Goal: Transaction & Acquisition: Purchase product/service

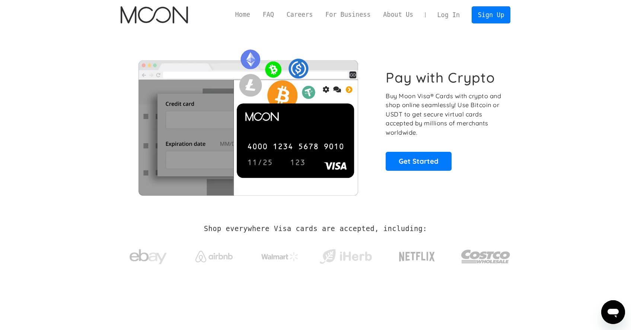
click at [447, 10] on link "Log In" at bounding box center [448, 15] width 35 height 16
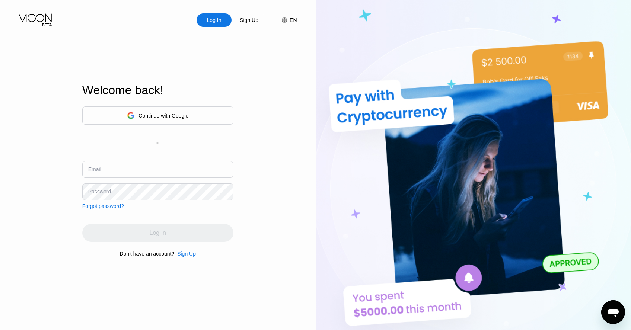
click at [173, 118] on div "Continue with Google" at bounding box center [164, 116] width 50 height 6
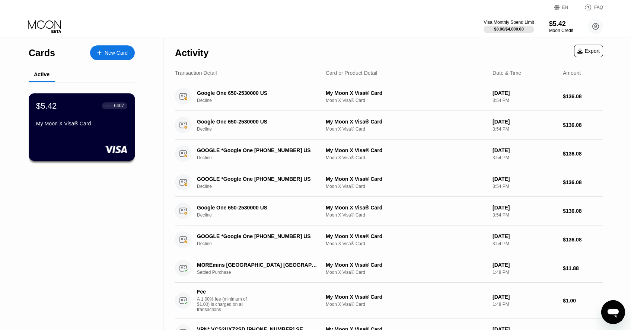
click at [111, 132] on div "$5.42 ● ● ● ● 6407 My Moon X Visa® Card" at bounding box center [82, 126] width 106 height 67
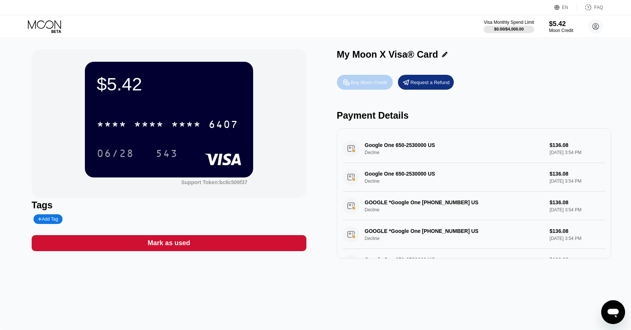
click at [365, 79] on div "Buy Moon Credit" at bounding box center [365, 82] width 56 height 15
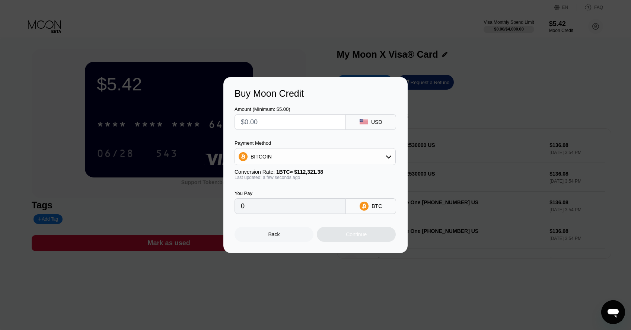
click at [333, 150] on div "BITCOIN" at bounding box center [315, 156] width 160 height 15
click at [319, 193] on div "USDT on TRON" at bounding box center [319, 194] width 140 height 6
type input "0.00"
click at [287, 122] on input "text" at bounding box center [290, 122] width 99 height 15
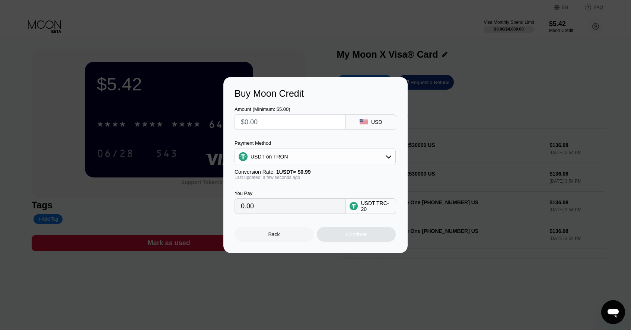
type input "$1"
type input "1.01"
type input "$14"
type input "14.14"
type input "$140"
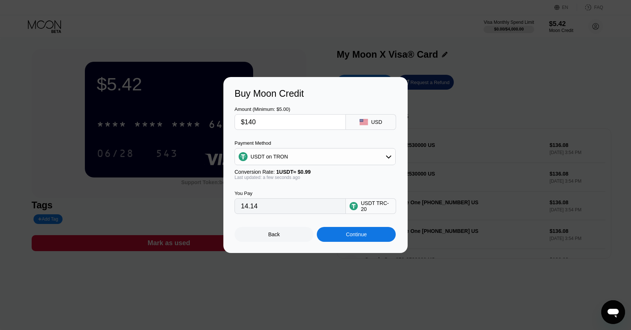
type input "141.41"
type input "$140"
click at [322, 152] on div "USDT on TRON" at bounding box center [315, 156] width 160 height 15
click at [310, 171] on div "BITCOIN" at bounding box center [315, 177] width 157 height 15
type input "0.00124643"
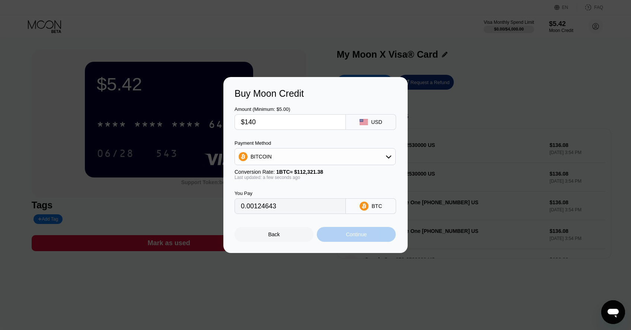
click at [373, 236] on div "Continue" at bounding box center [356, 234] width 79 height 15
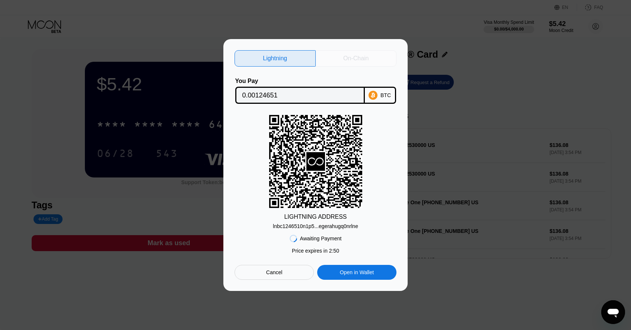
click at [372, 54] on div "On-Chain" at bounding box center [356, 58] width 81 height 16
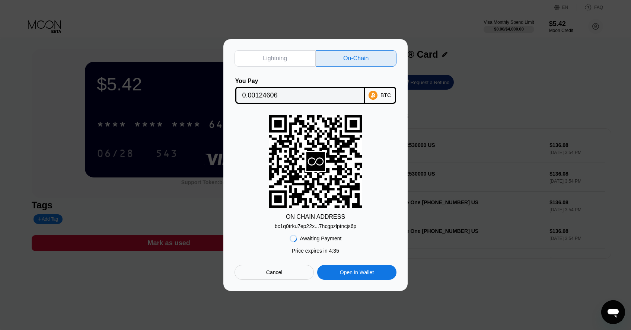
click at [333, 239] on div "Awaiting Payment" at bounding box center [321, 239] width 42 height 6
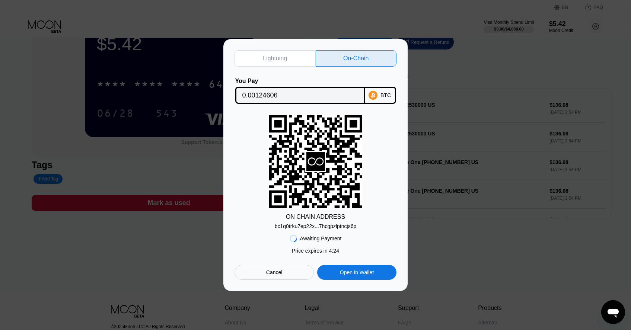
scroll to position [40, 0]
click at [329, 240] on div "Awaiting Payment" at bounding box center [321, 239] width 42 height 6
click at [291, 277] on div "Cancel" at bounding box center [274, 272] width 79 height 15
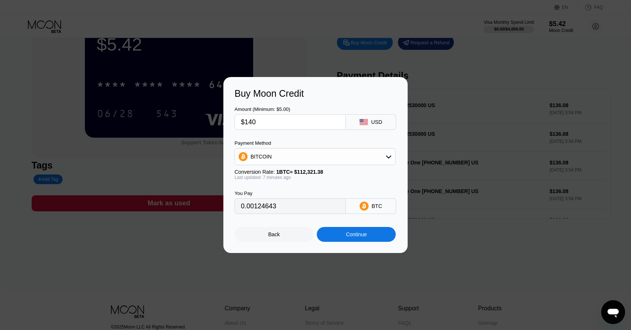
type input "0.00124731"
click at [370, 233] on div "Continue" at bounding box center [356, 234] width 79 height 15
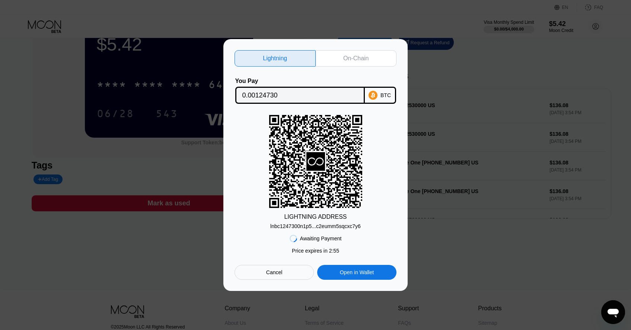
click at [285, 275] on div "Cancel" at bounding box center [274, 272] width 79 height 15
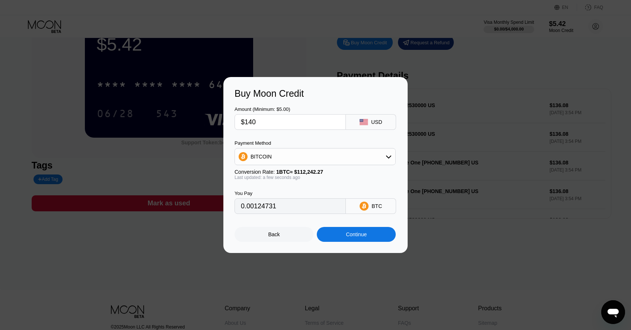
click at [277, 233] on div "Back" at bounding box center [274, 235] width 12 height 6
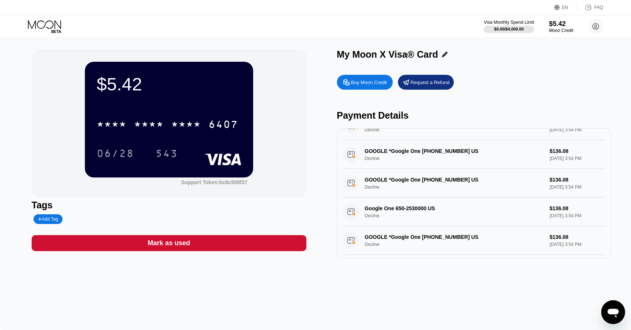
scroll to position [0, 0]
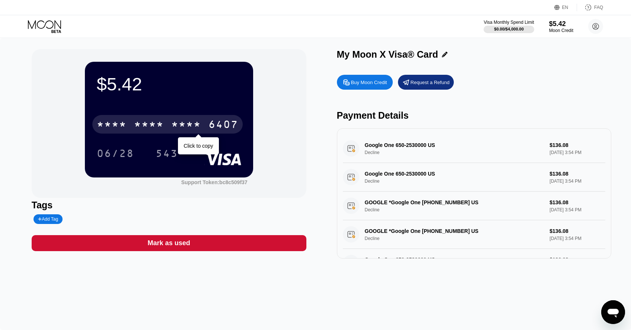
click at [225, 122] on div "6407" at bounding box center [223, 126] width 30 height 12
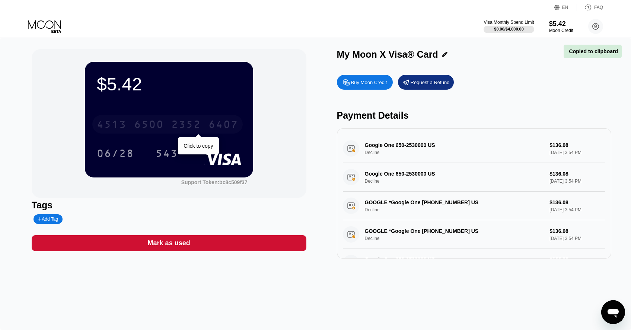
click at [225, 122] on div "6407" at bounding box center [223, 126] width 30 height 12
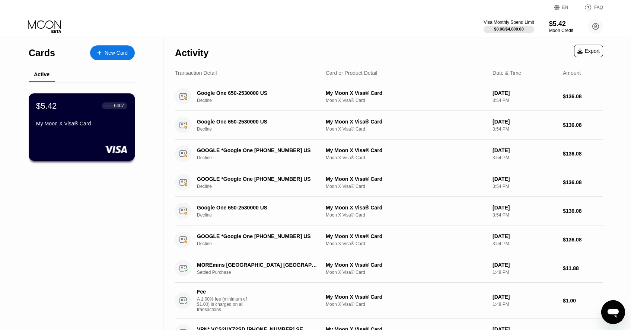
click at [77, 124] on div "My Moon X Visa® Card" at bounding box center [81, 124] width 91 height 6
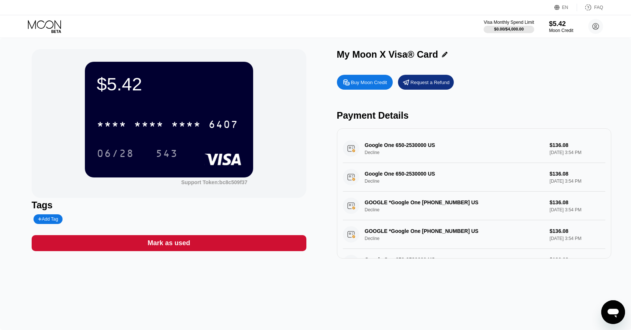
click at [57, 219] on div "Add Tag" at bounding box center [48, 219] width 20 height 5
type input "VEO only"
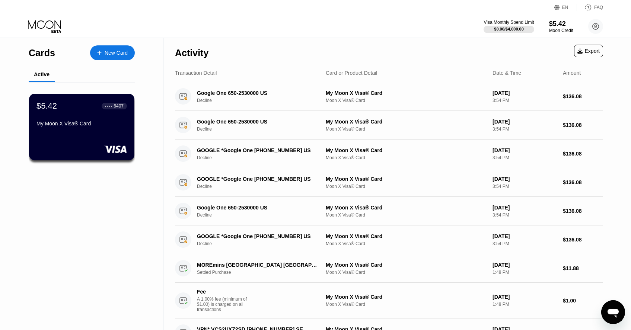
click at [109, 146] on div "$5.42 ● ● ● ● 6407 My Moon X Visa® Card" at bounding box center [81, 127] width 105 height 67
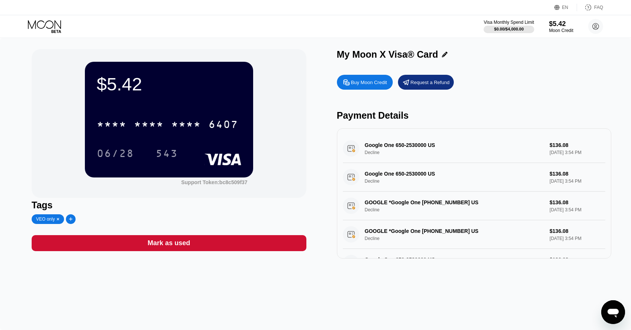
click at [151, 285] on div "$5.42 * * * * * * * * * * * * 6407 06/28 543 Support Token: bc8c509f37 Tags VEO…" at bounding box center [315, 184] width 631 height 292
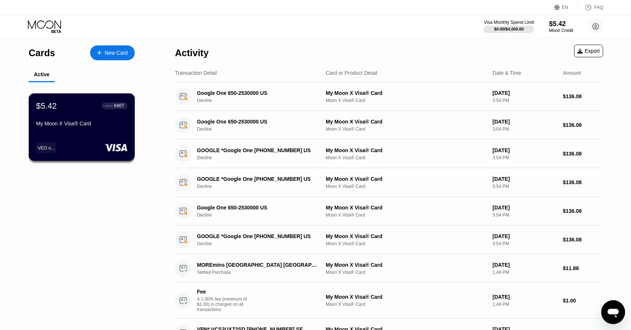
click at [61, 121] on div "My Moon X Visa® Card" at bounding box center [81, 124] width 91 height 6
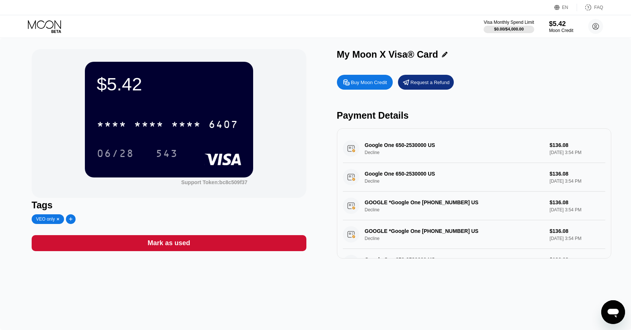
click at [384, 86] on div "Buy Moon Credit" at bounding box center [365, 82] width 56 height 15
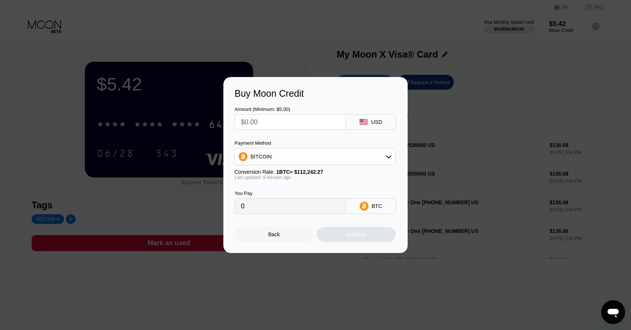
click at [322, 159] on div "BITCOIN" at bounding box center [315, 156] width 160 height 15
click at [312, 178] on div "BITCOIN" at bounding box center [319, 177] width 140 height 6
click at [300, 121] on input "text" at bounding box center [290, 122] width 99 height 15
type input "$1"
type input "0.00000895"
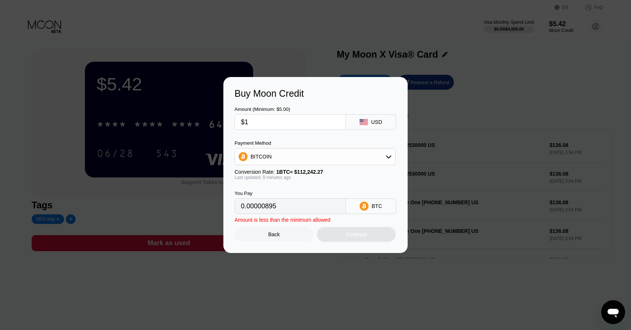
type input "$14"
type input "0.00012523"
type input "$140"
type input "0.00125224"
type input "$140"
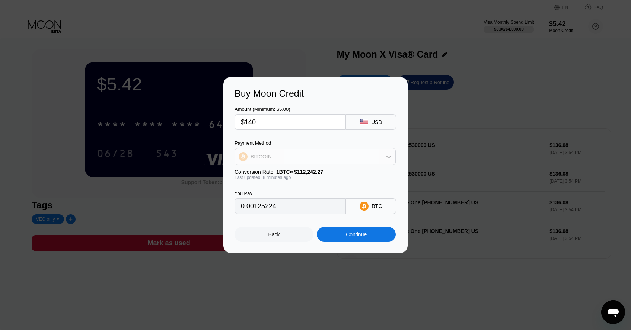
click at [302, 157] on div "BITCOIN" at bounding box center [315, 156] width 160 height 15
click at [295, 174] on div "BITCOIN" at bounding box center [319, 177] width 140 height 6
click at [340, 235] on div "Continue" at bounding box center [356, 234] width 79 height 15
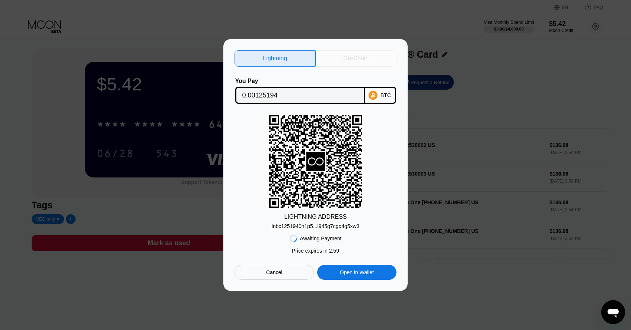
click at [370, 61] on div "On-Chain" at bounding box center [356, 58] width 81 height 16
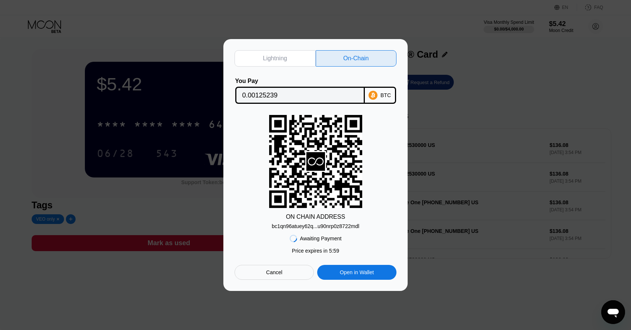
click at [332, 228] on div "bc1qn96atuey62q...u90nrp0z8722mdl" at bounding box center [315, 226] width 87 height 6
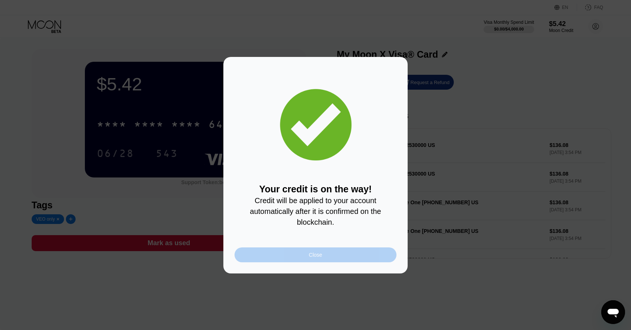
click at [319, 252] on div "Close" at bounding box center [316, 255] width 162 height 15
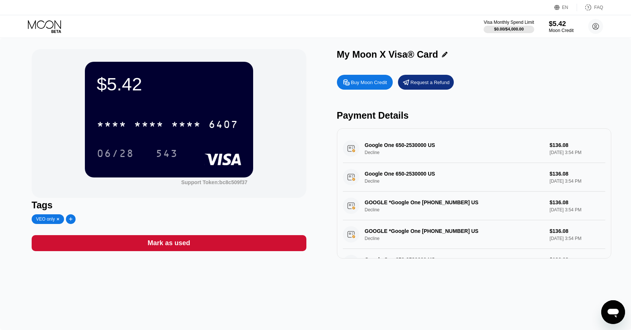
click at [563, 28] on div "Moon Credit" at bounding box center [561, 30] width 25 height 5
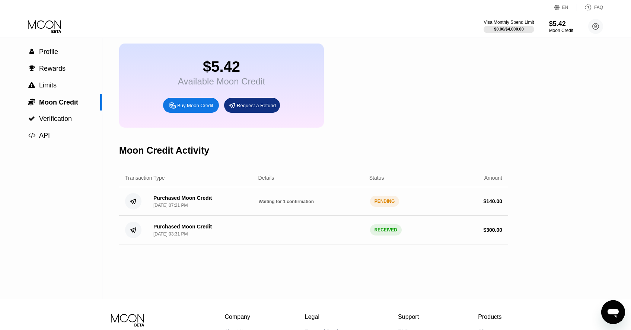
scroll to position [39, 0]
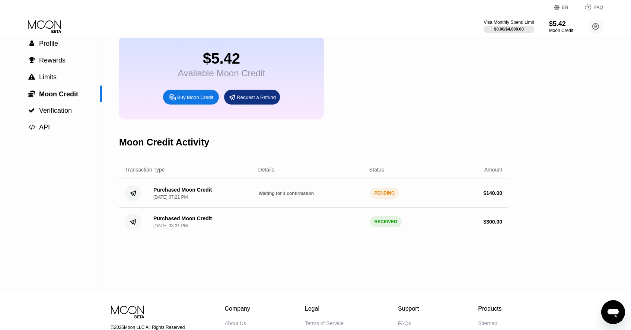
click at [496, 196] on div "$ 140.00" at bounding box center [492, 193] width 19 height 6
click at [494, 191] on div "Purchased Moon Credit Aug 20, 2025, 07:21 PM Waiting for 1 confirmation PENDING…" at bounding box center [313, 193] width 389 height 29
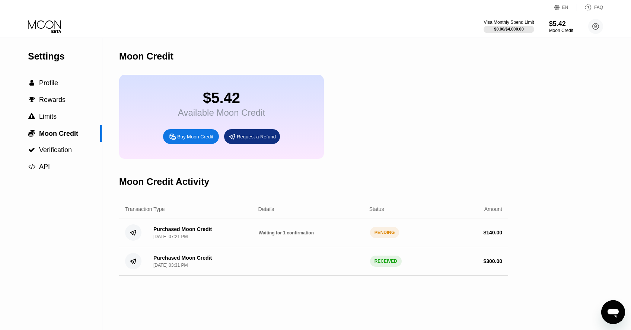
click at [225, 232] on div "Purchased Moon Credit [DATE] 07:21 PM" at bounding box center [199, 232] width 105 height 13
click at [284, 235] on span "Waiting for 1 confirmation" at bounding box center [286, 232] width 55 height 5
drag, startPoint x: 251, startPoint y: 95, endPoint x: 189, endPoint y: 93, distance: 61.8
click at [189, 93] on div "$145.43" at bounding box center [221, 98] width 87 height 17
click at [225, 93] on div "$145.43" at bounding box center [221, 98] width 87 height 17
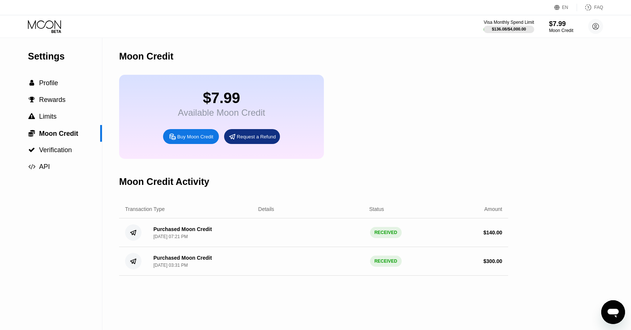
click at [422, 74] on div "Moon Credit" at bounding box center [313, 56] width 389 height 37
